Goal: Information Seeking & Learning: Check status

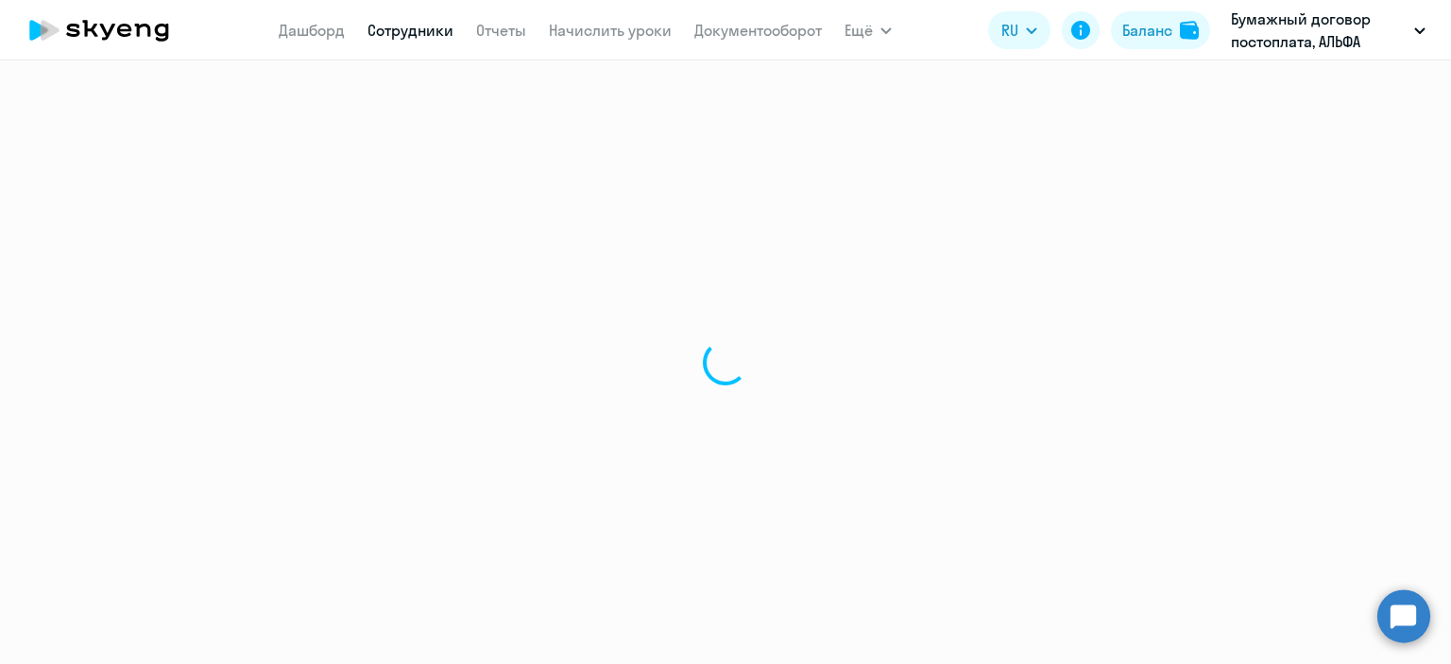
select select "30"
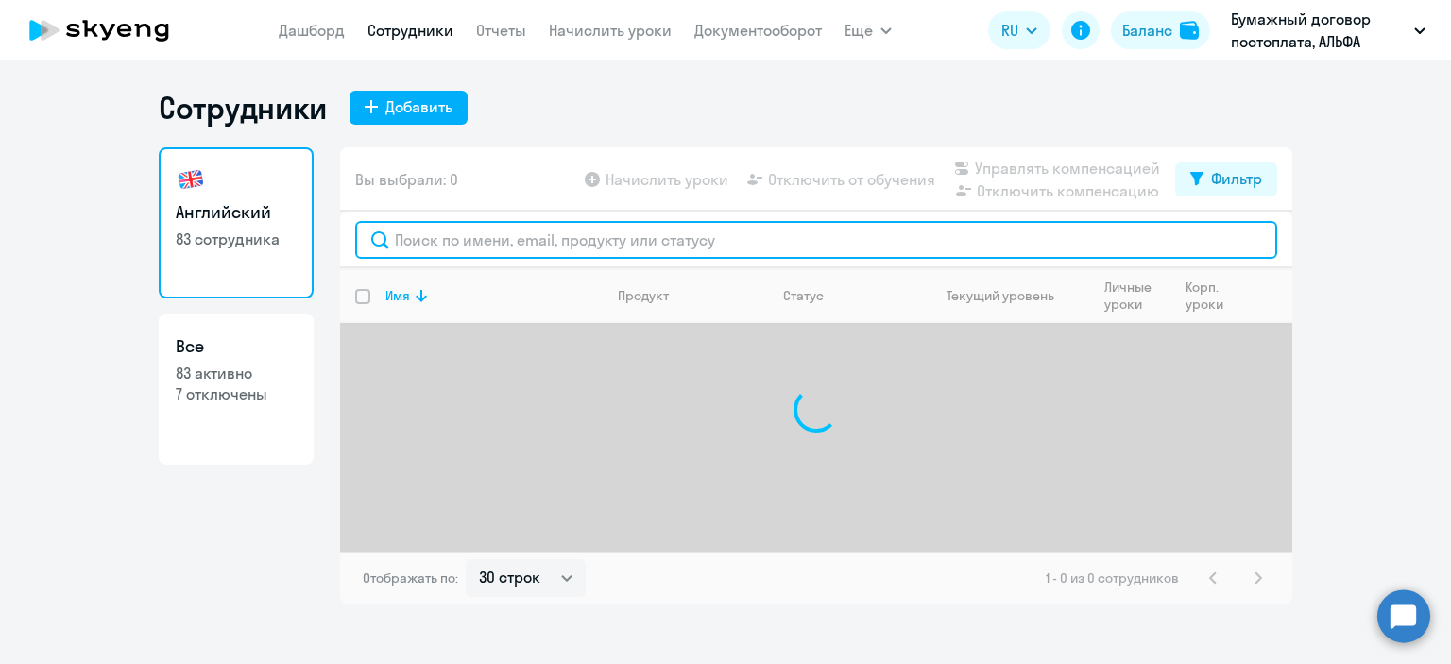
click at [551, 243] on input "text" at bounding box center [816, 240] width 922 height 38
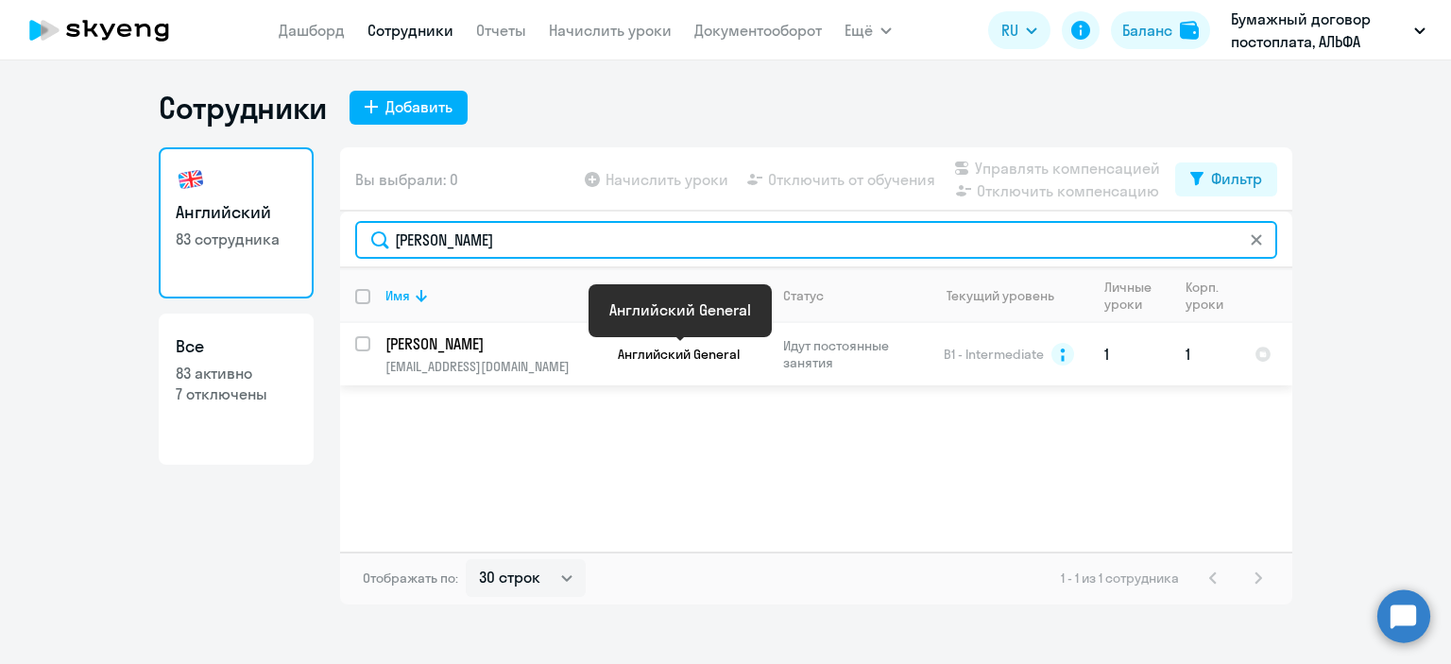
type input "[PERSON_NAME]"
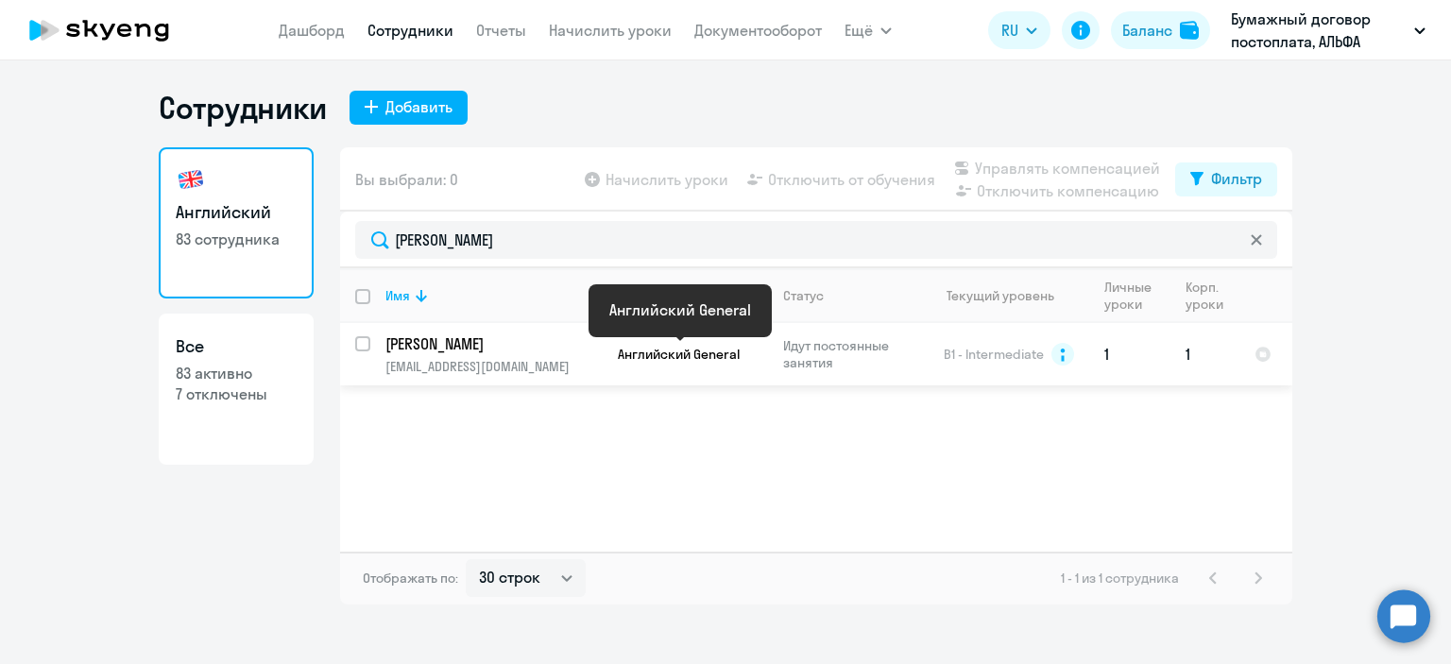
click at [654, 350] on span "Английский General" at bounding box center [679, 354] width 122 height 17
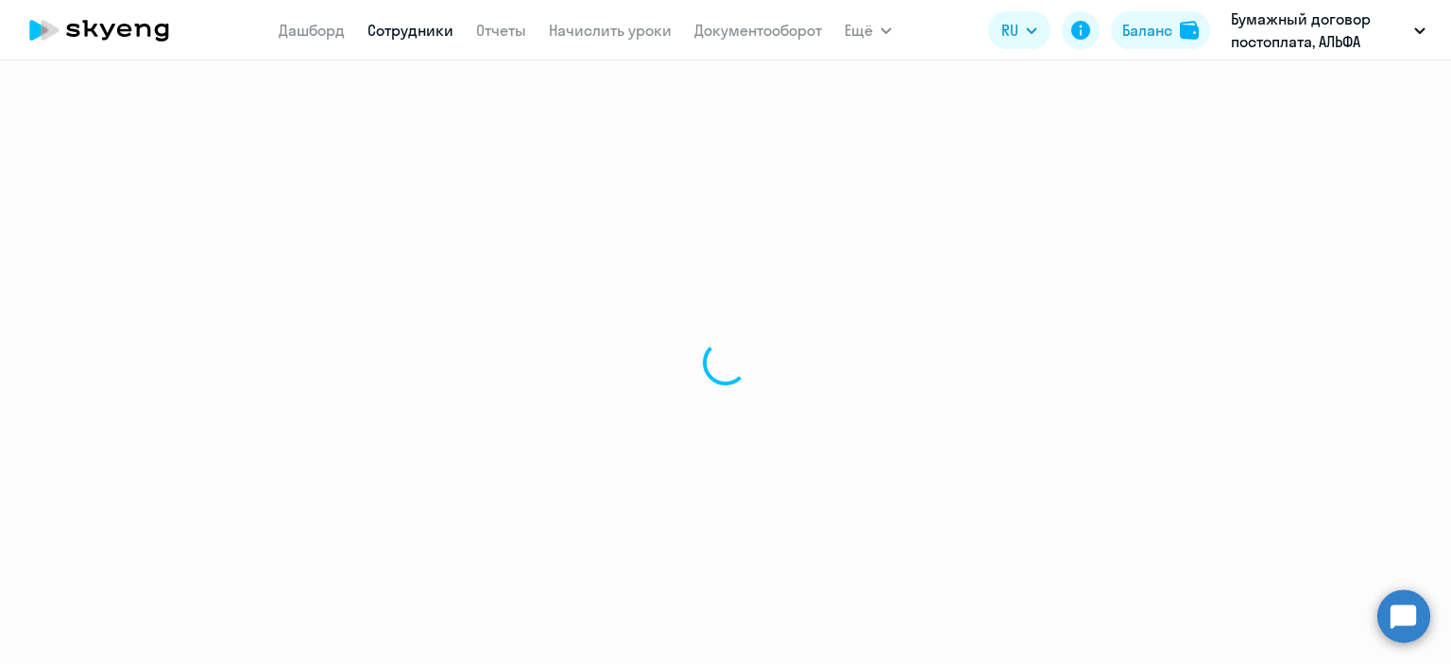
select select "english"
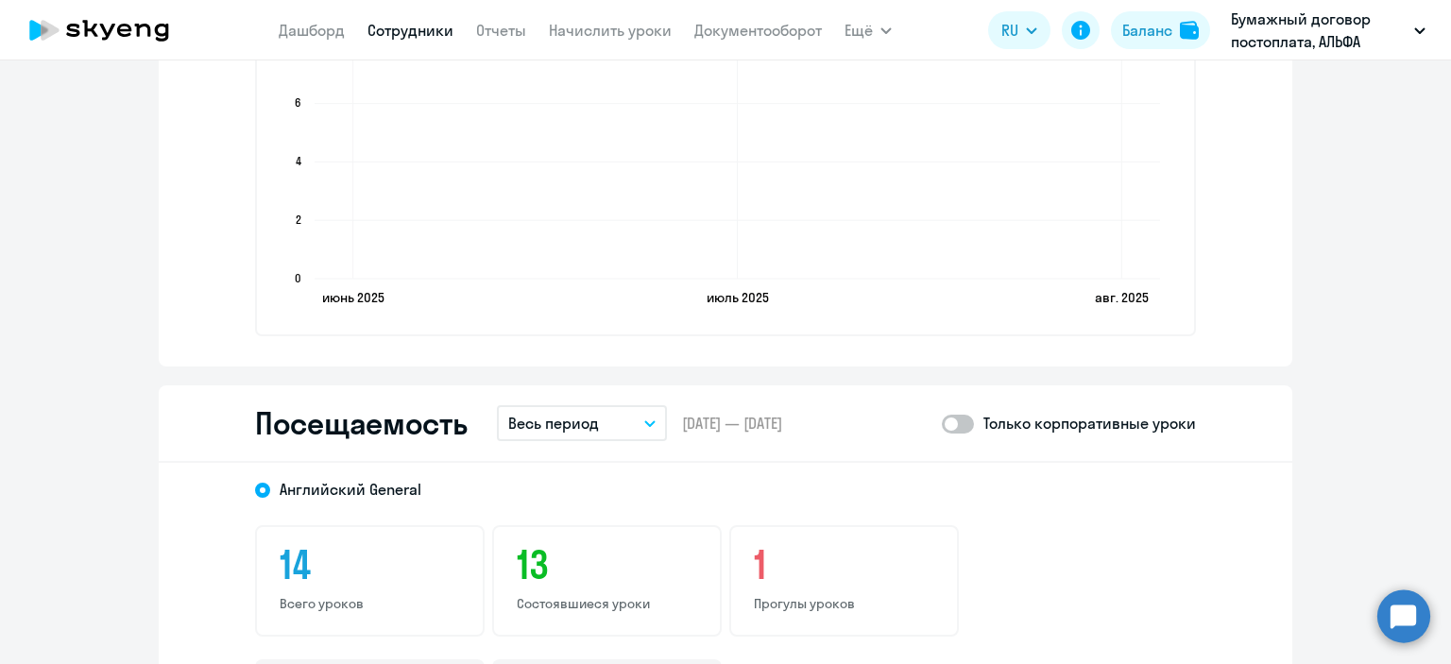
scroll to position [2268, 0]
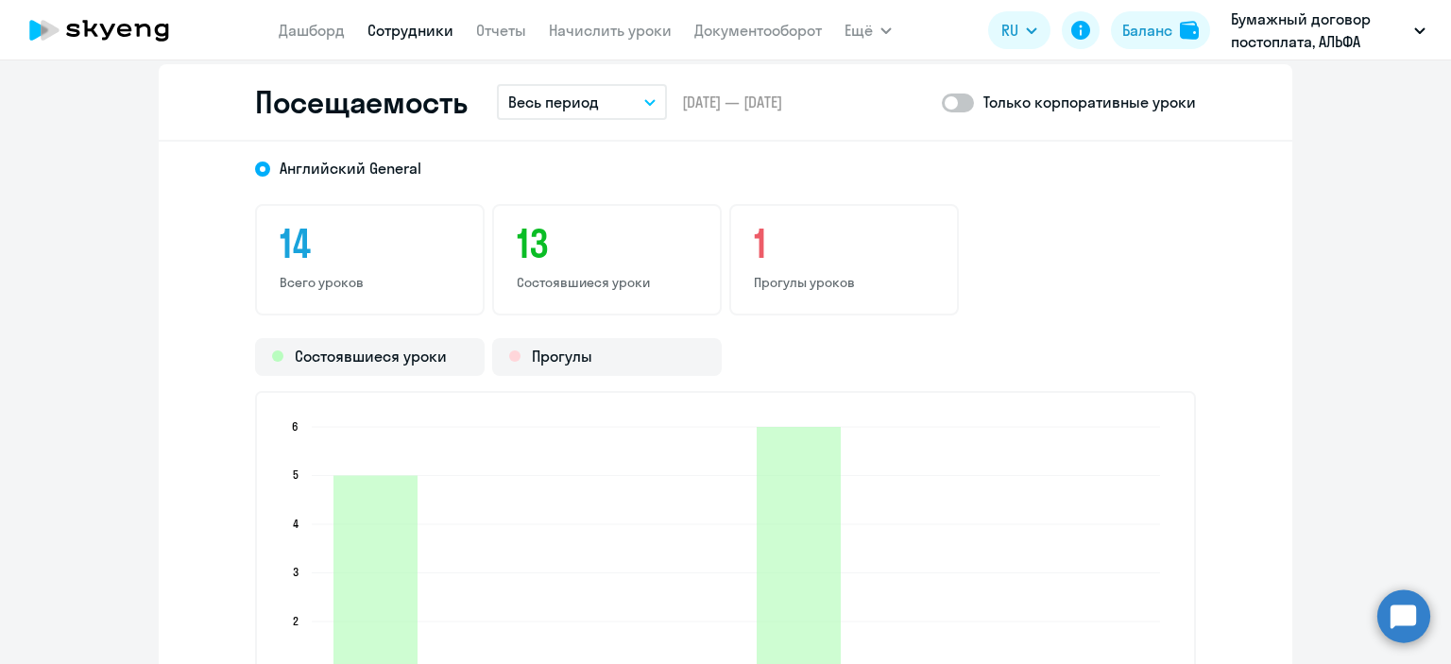
click at [642, 112] on button "Весь период" at bounding box center [582, 102] width 170 height 36
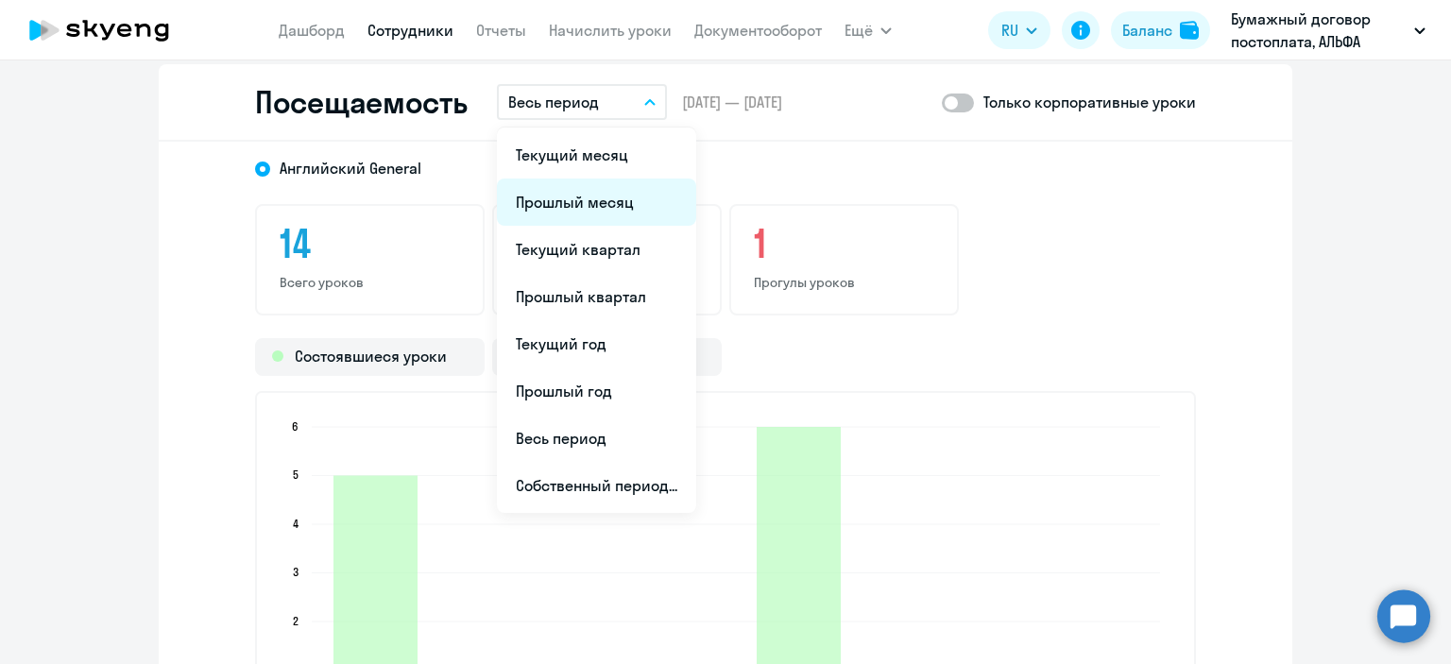
click at [595, 196] on li "Прошлый месяц" at bounding box center [596, 202] width 199 height 47
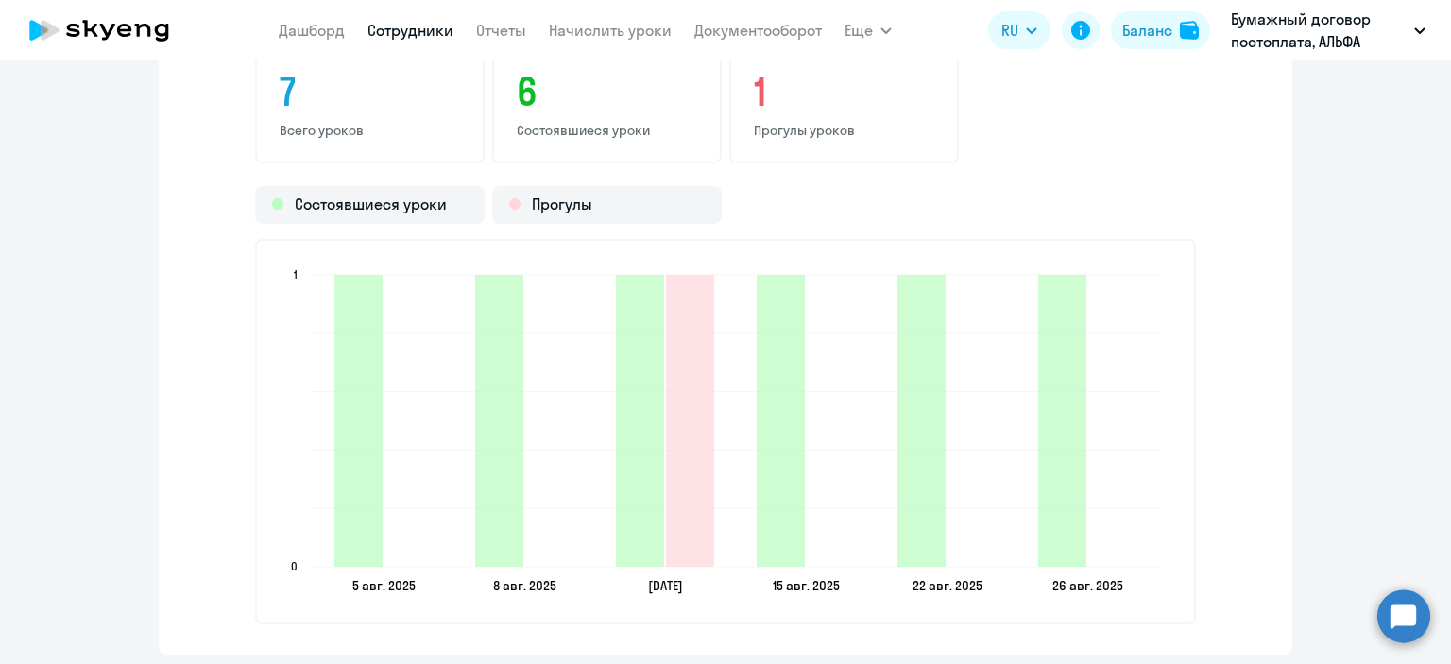
scroll to position [2362, 0]
